Goal: Task Accomplishment & Management: Use online tool/utility

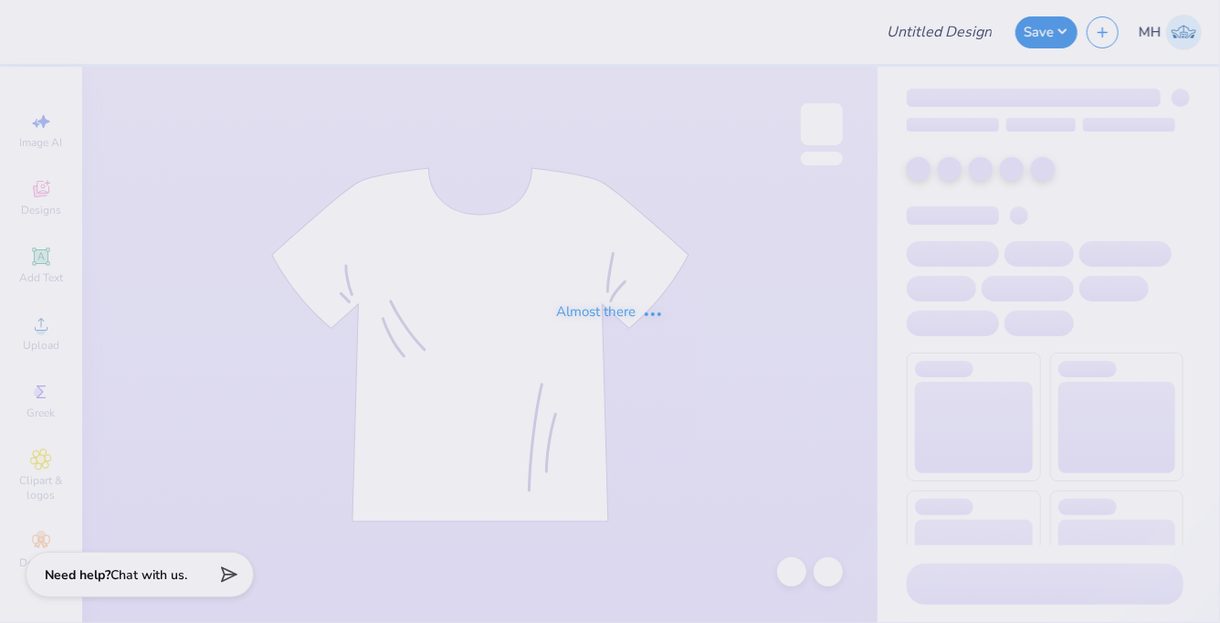
type input "Tees"
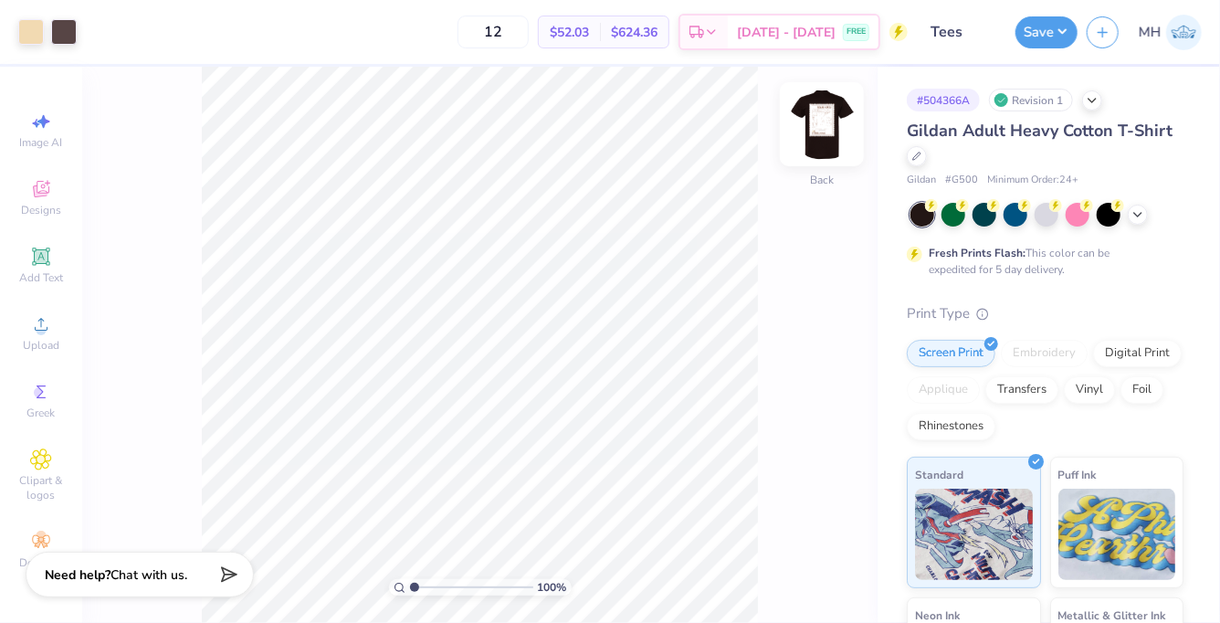
click at [812, 122] on img at bounding box center [821, 124] width 73 height 73
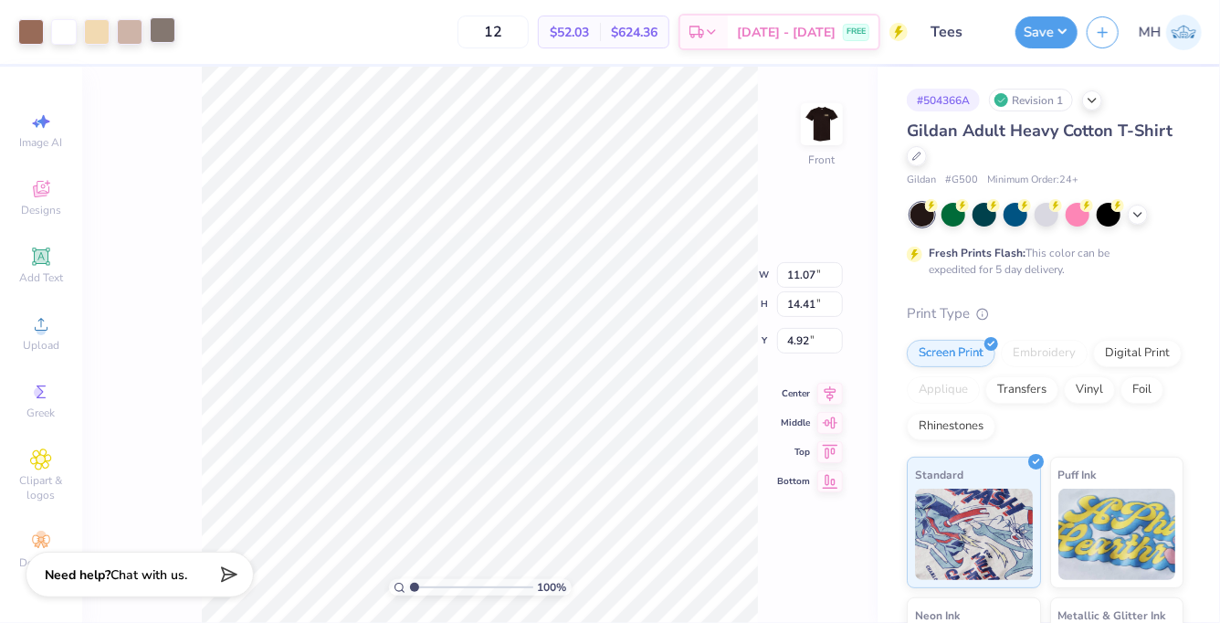
click at [166, 31] on div at bounding box center [163, 30] width 26 height 26
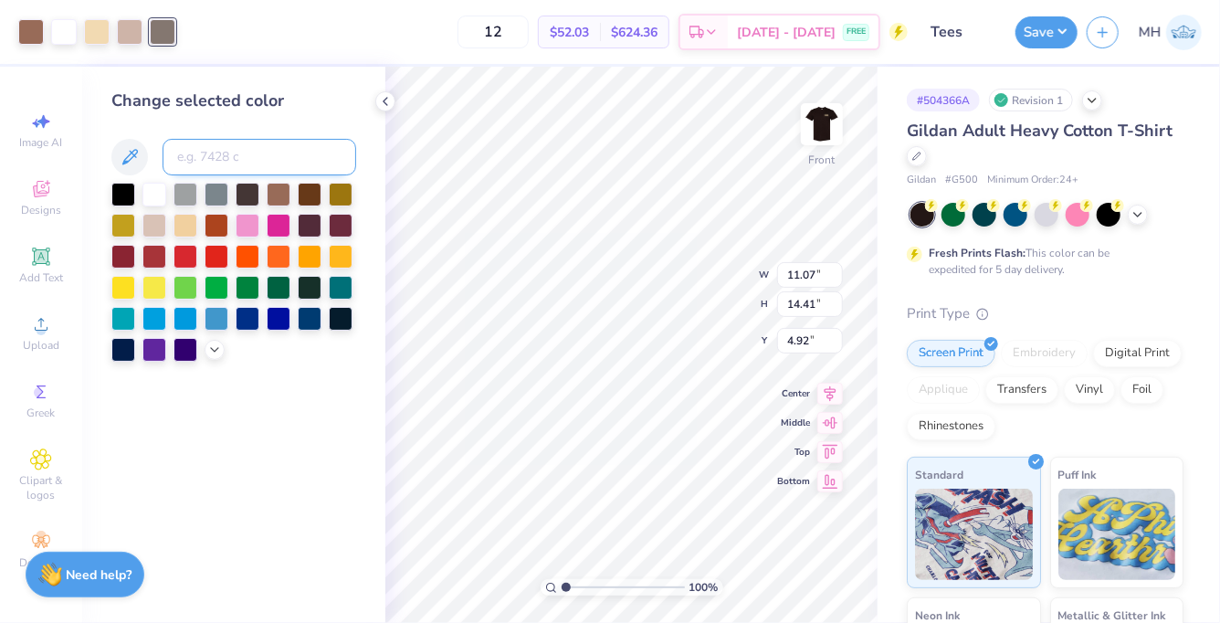
click at [212, 146] on input at bounding box center [259, 157] width 194 height 37
type input "4715"
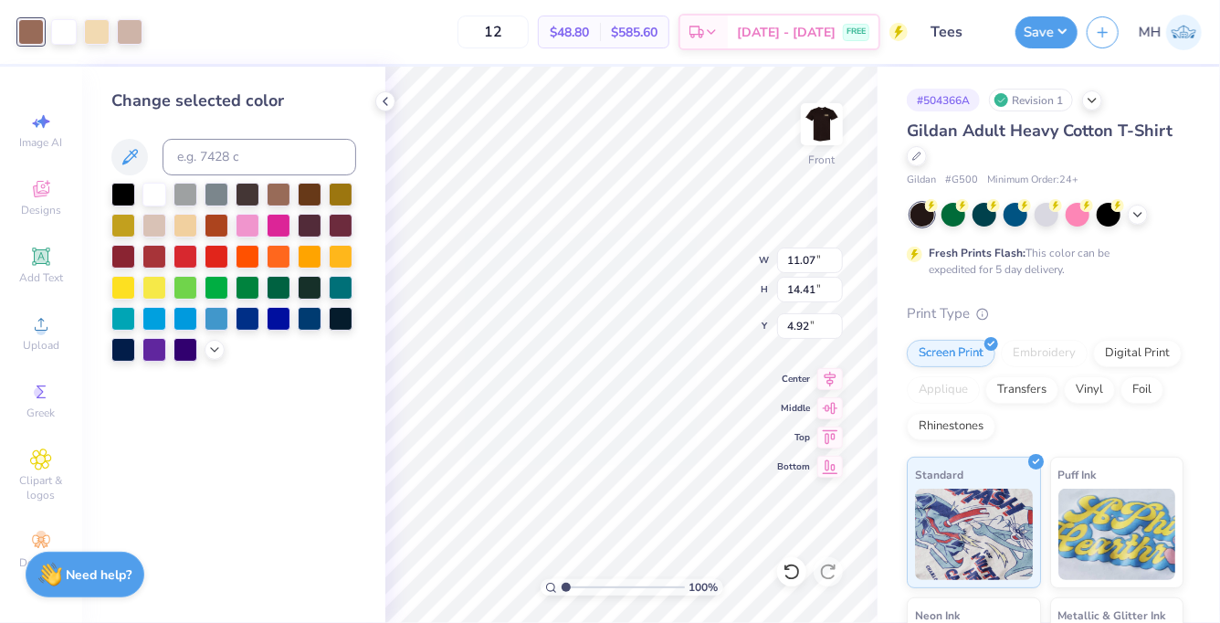
click at [257, 408] on div "Change selected color" at bounding box center [233, 345] width 303 height 556
click at [383, 100] on polyline at bounding box center [385, 101] width 4 height 7
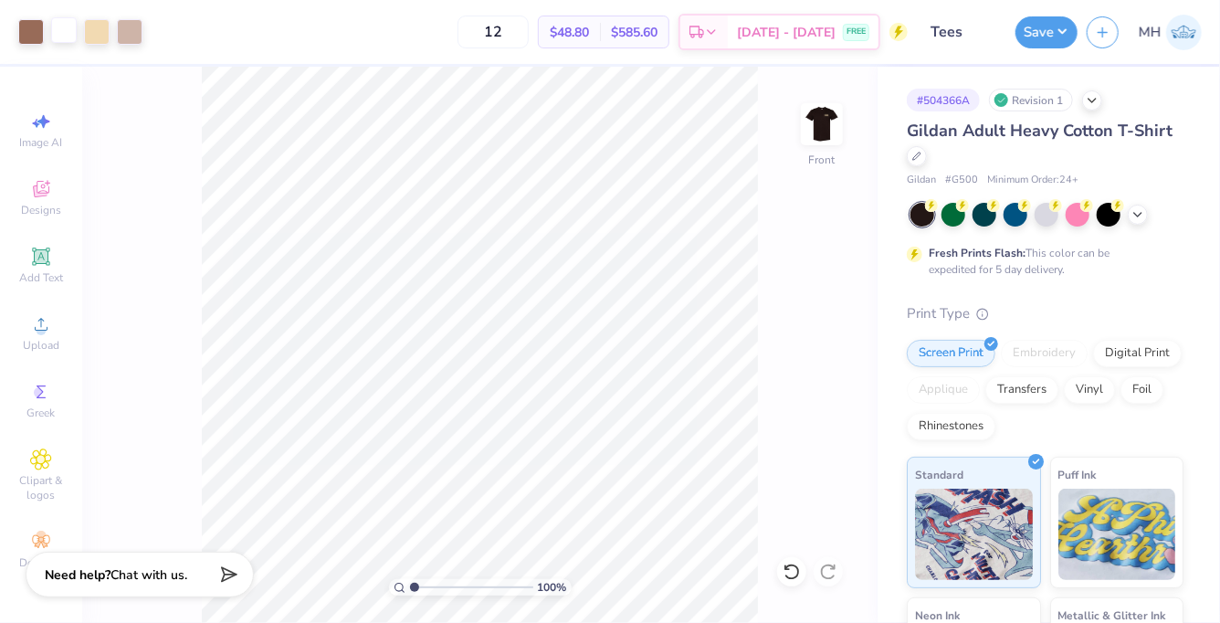
click at [70, 28] on div at bounding box center [64, 30] width 26 height 26
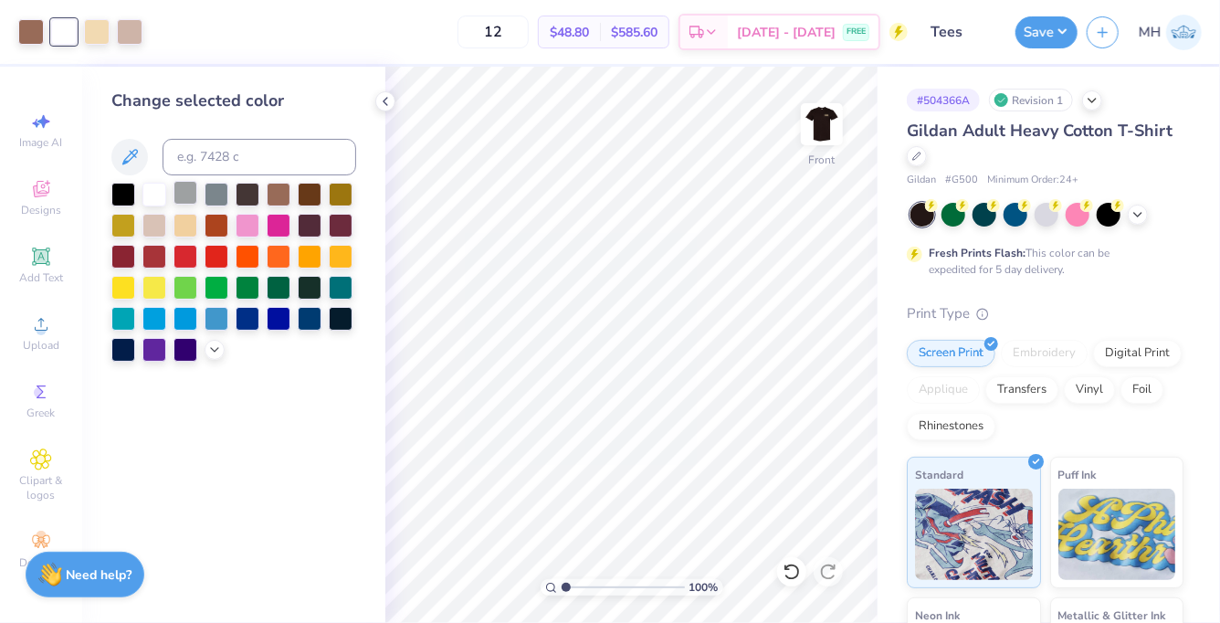
click at [184, 190] on div at bounding box center [185, 193] width 24 height 24
click at [152, 196] on div at bounding box center [154, 193] width 24 height 24
click at [98, 29] on div at bounding box center [97, 30] width 26 height 26
click at [240, 188] on div at bounding box center [248, 193] width 24 height 24
click at [213, 196] on div at bounding box center [216, 193] width 24 height 24
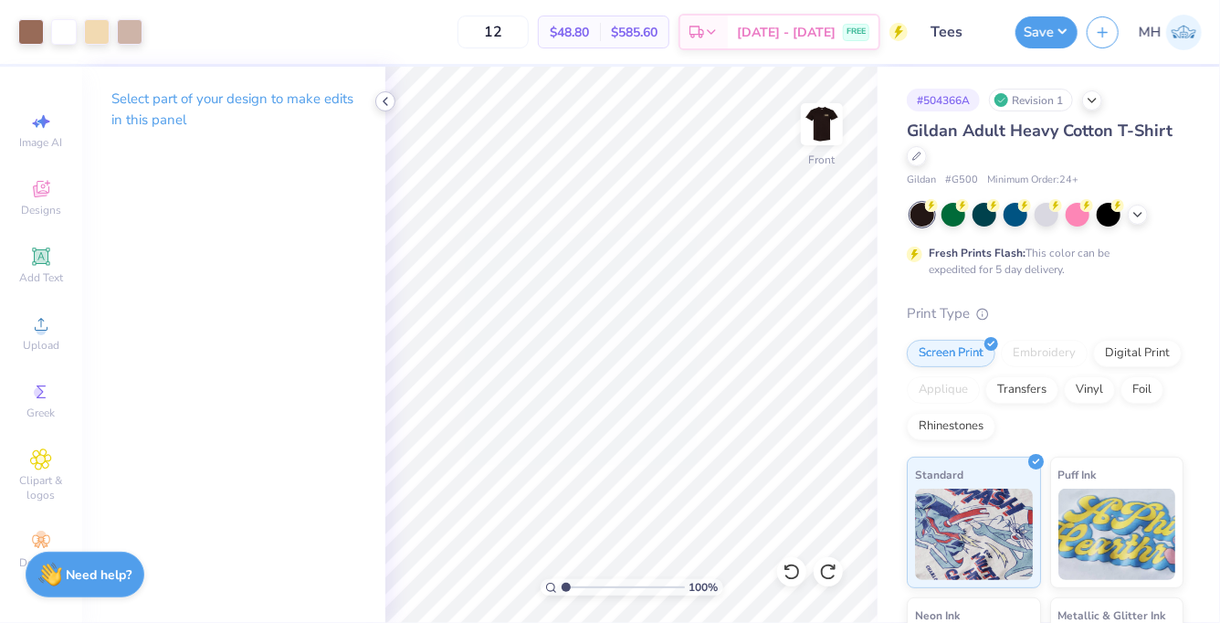
click at [387, 101] on icon at bounding box center [385, 101] width 15 height 15
